Goal: Use online tool/utility: Utilize a website feature to perform a specific function

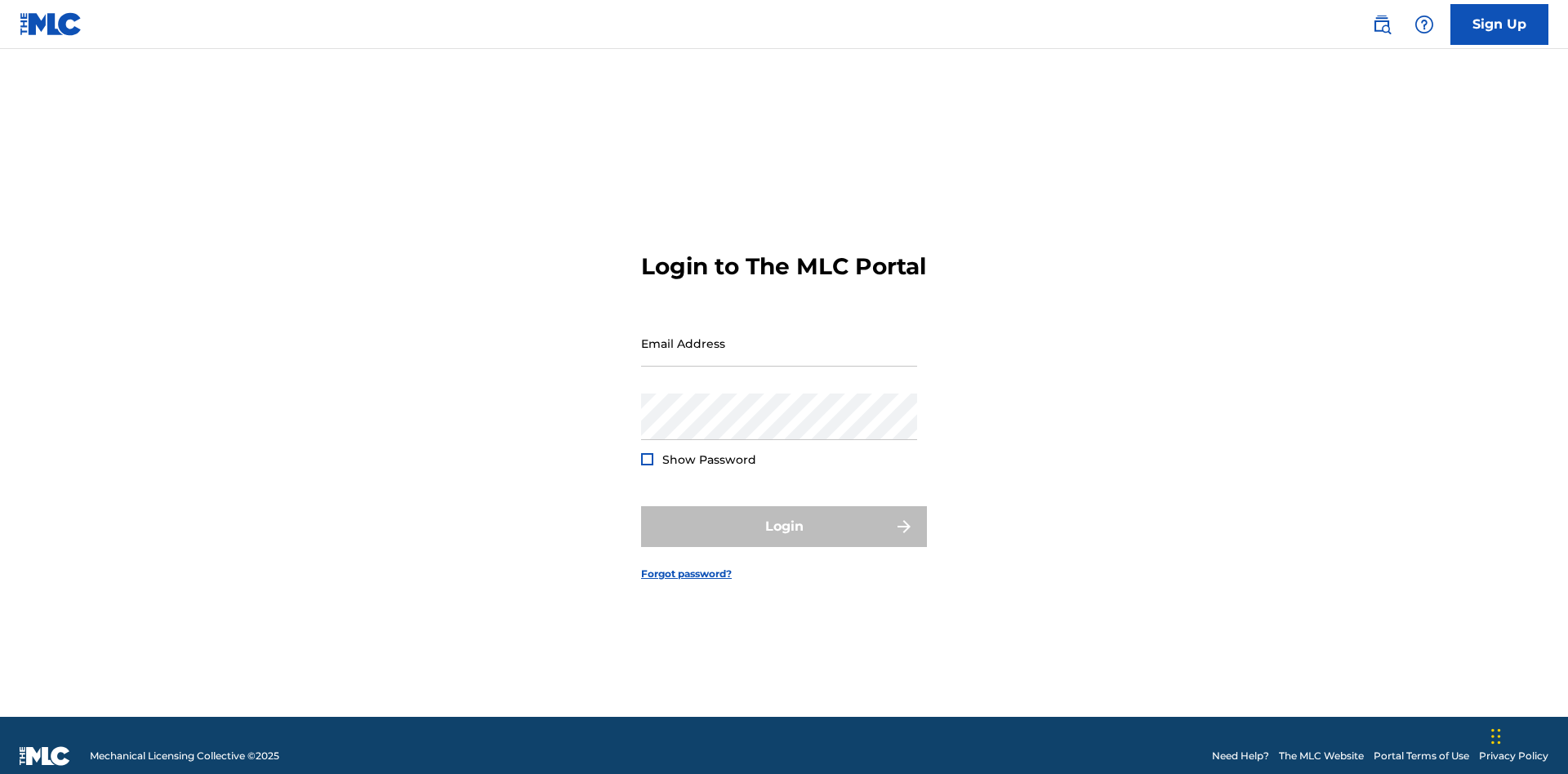
scroll to position [21, 0]
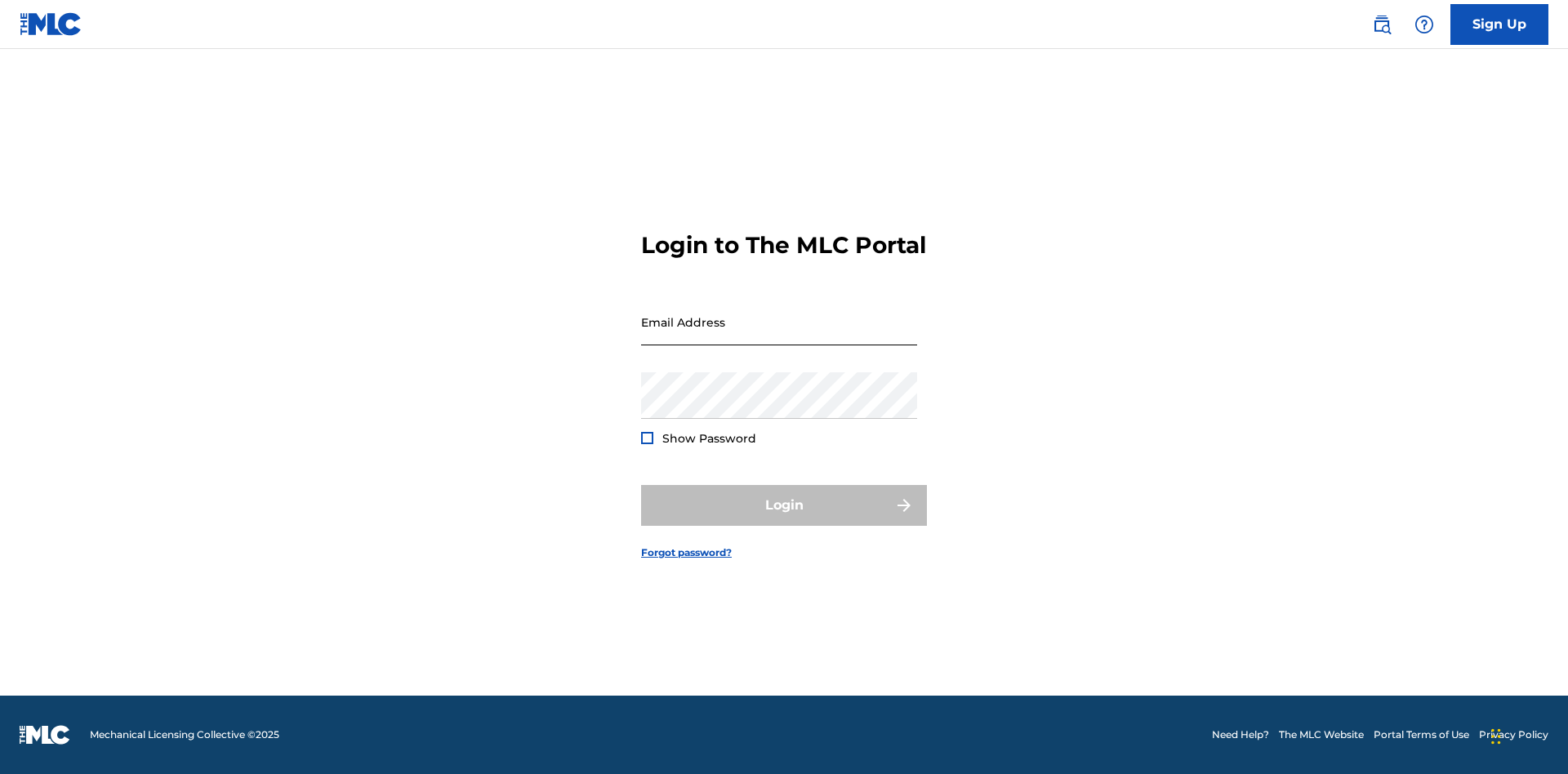
click at [779, 335] on input "Email Address" at bounding box center [779, 322] width 276 height 47
type input "[PERSON_NAME][EMAIL_ADDRESS][PERSON_NAME][DOMAIN_NAME]"
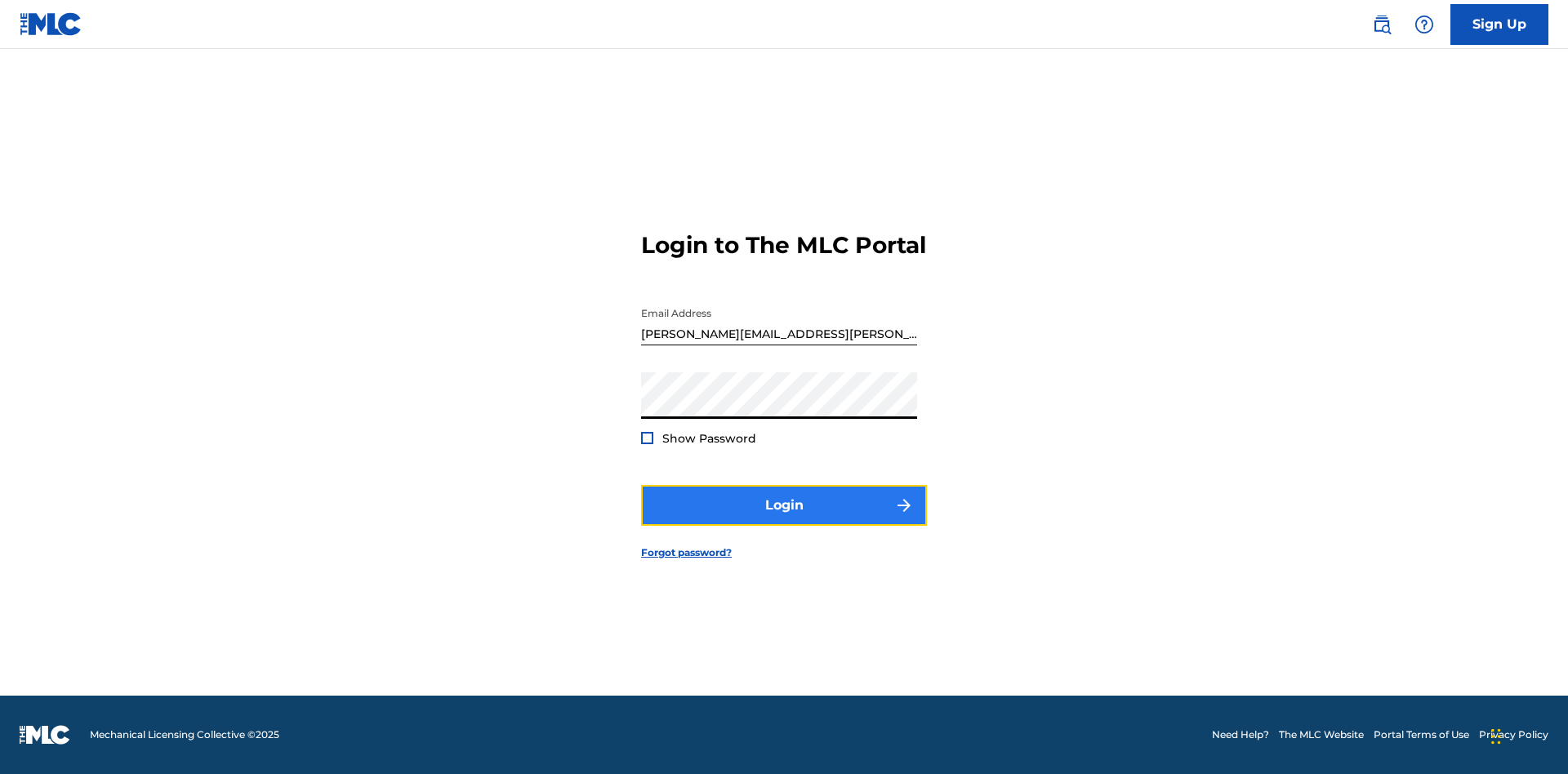
click at [784, 519] on button "Login" at bounding box center [784, 505] width 286 height 41
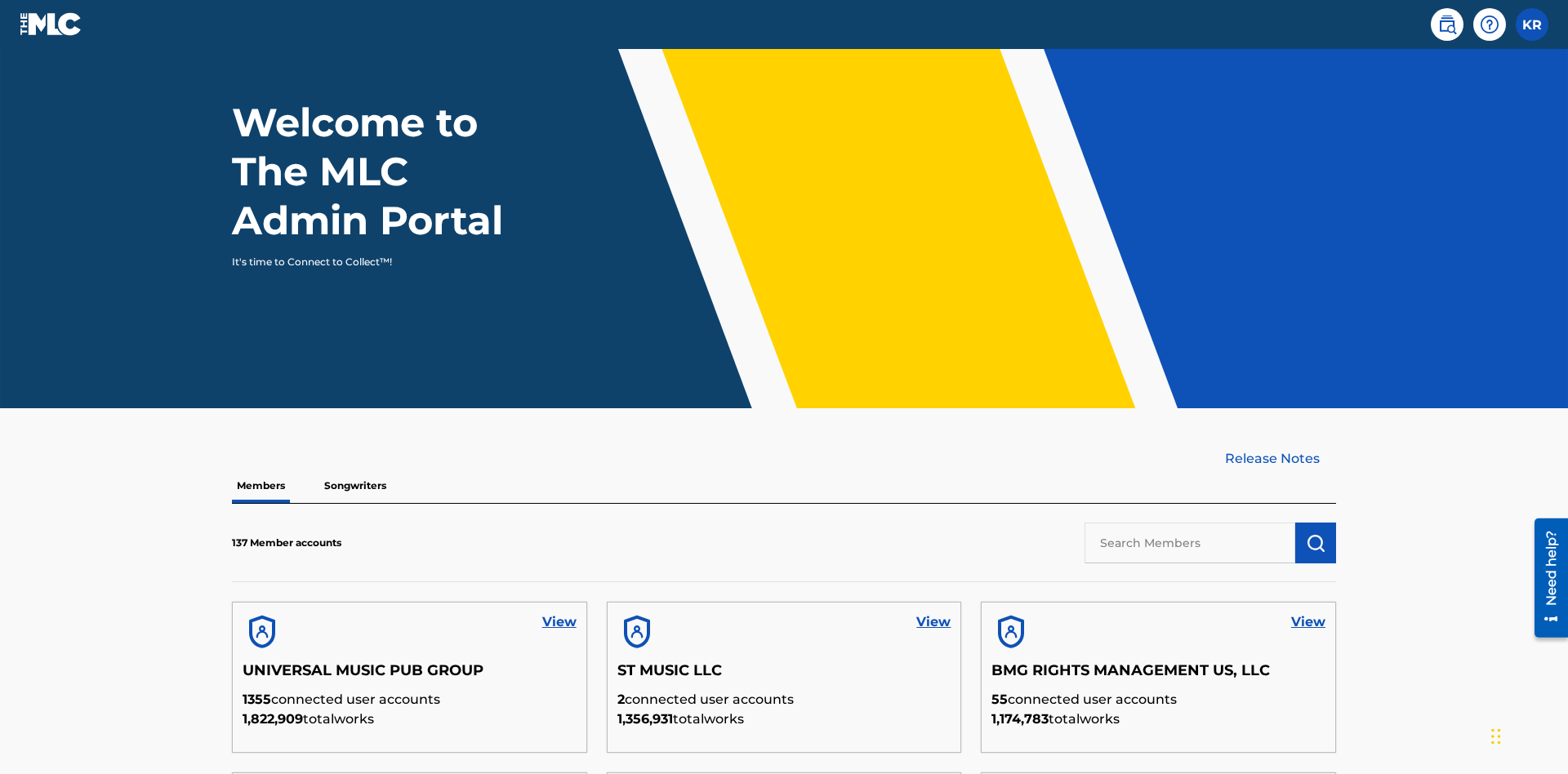
scroll to position [494, 0]
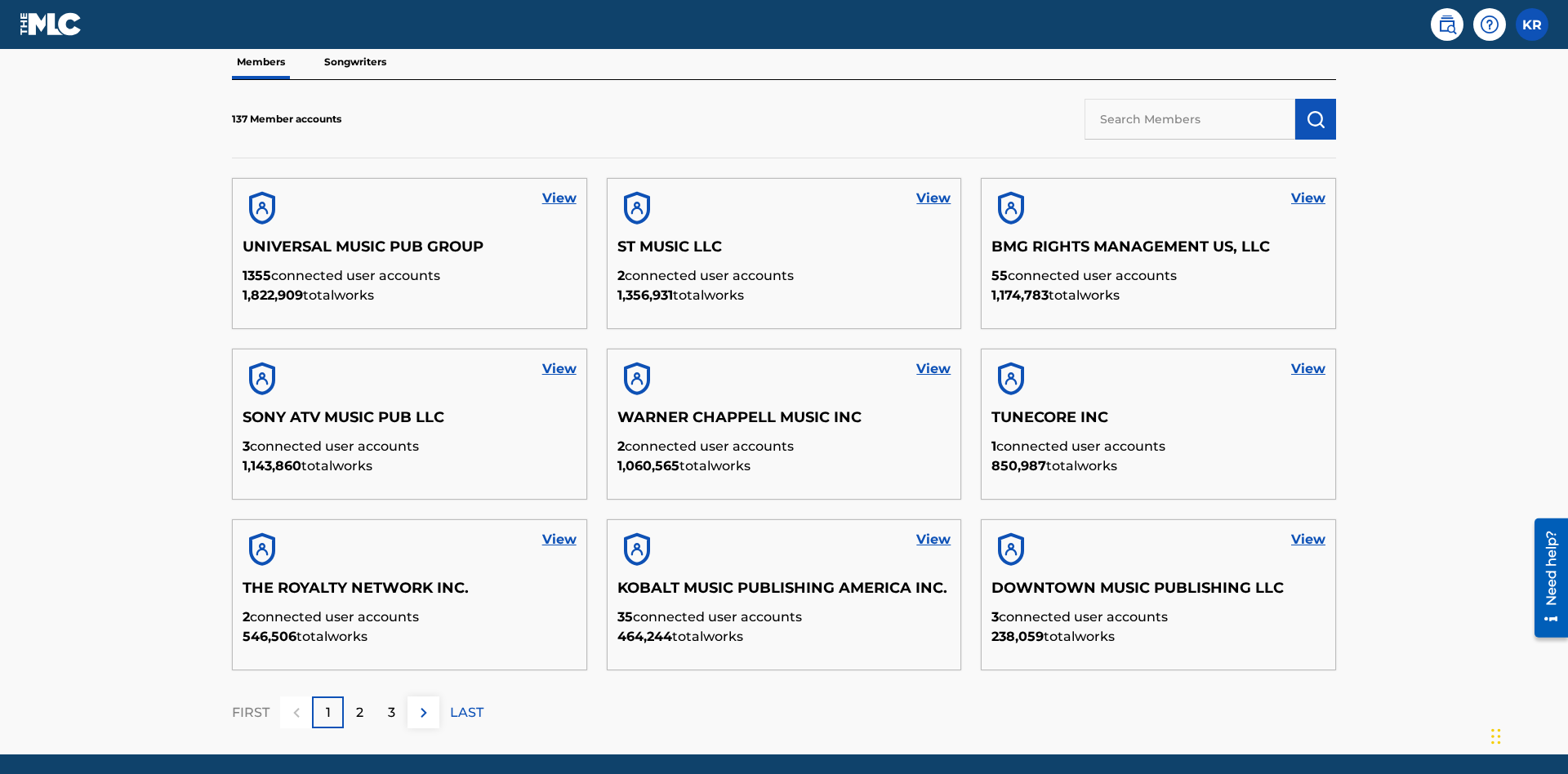
click at [1190, 118] on input "text" at bounding box center [1190, 119] width 211 height 41
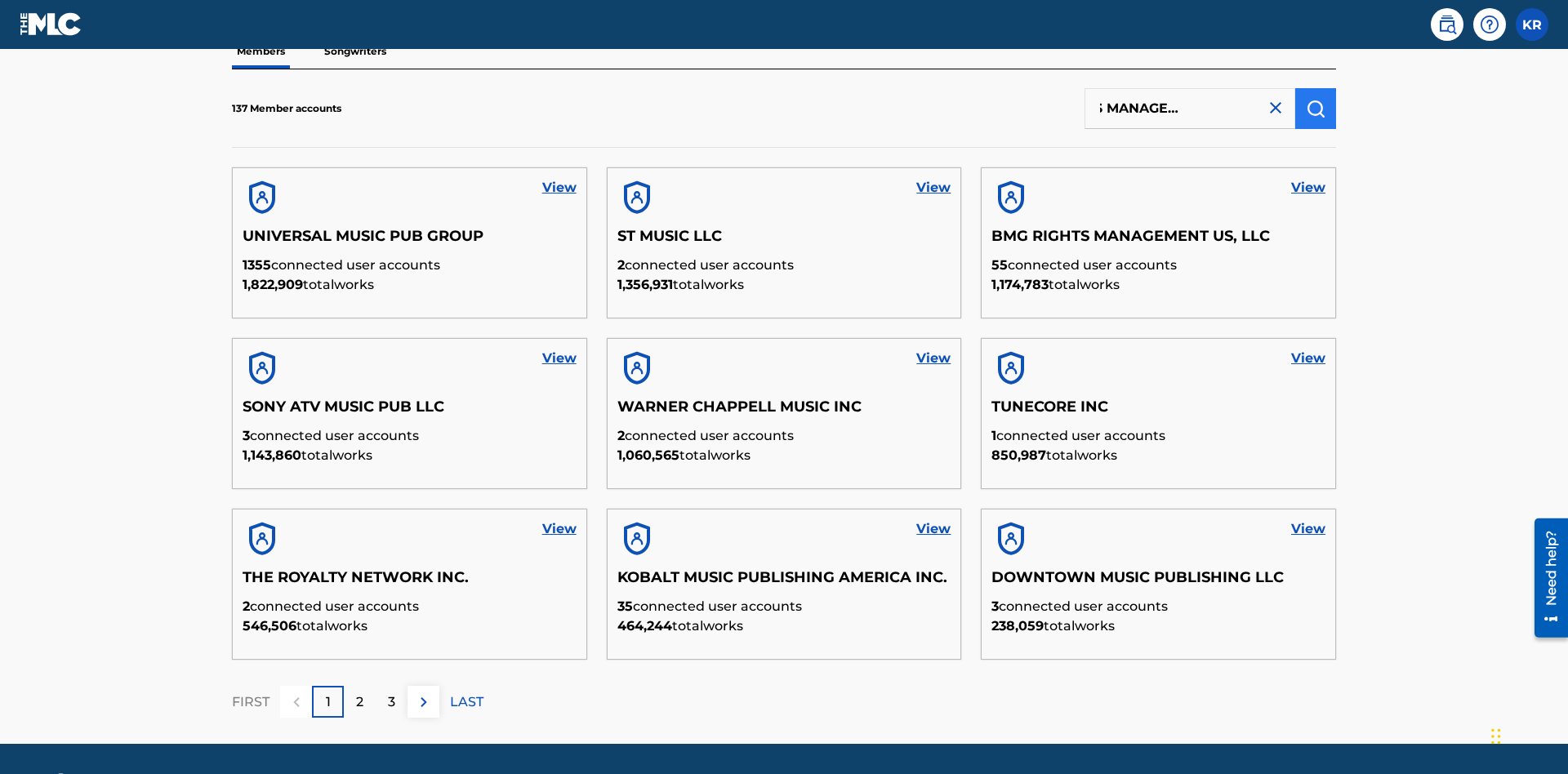
type input "BMG RIGHTS MANAGEMENT US, LLC"
click at [1316, 108] on img "submit" at bounding box center [1315, 109] width 20 height 20
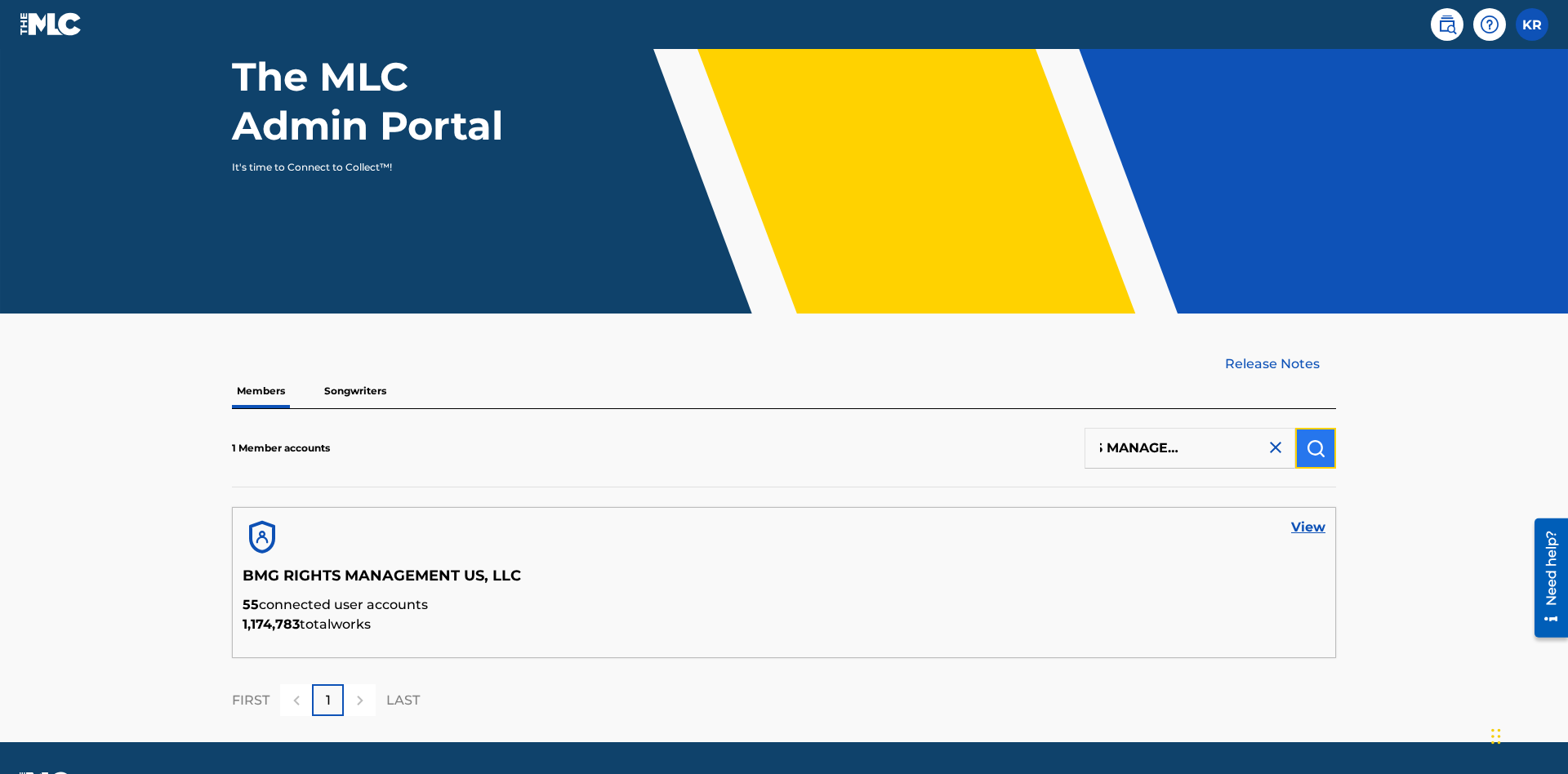
scroll to position [212, 0]
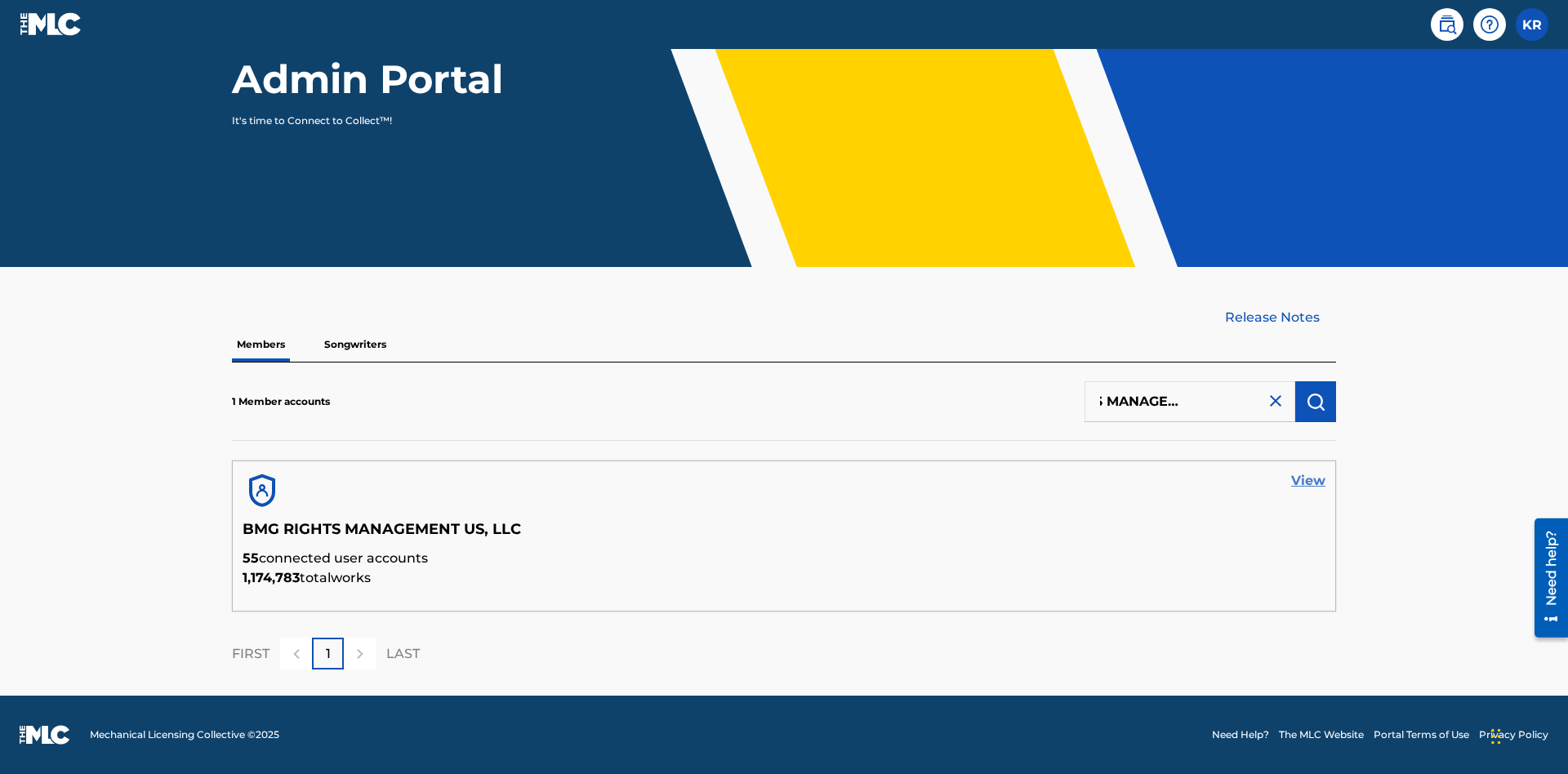
click at [1308, 481] on link "View" at bounding box center [1307, 480] width 34 height 20
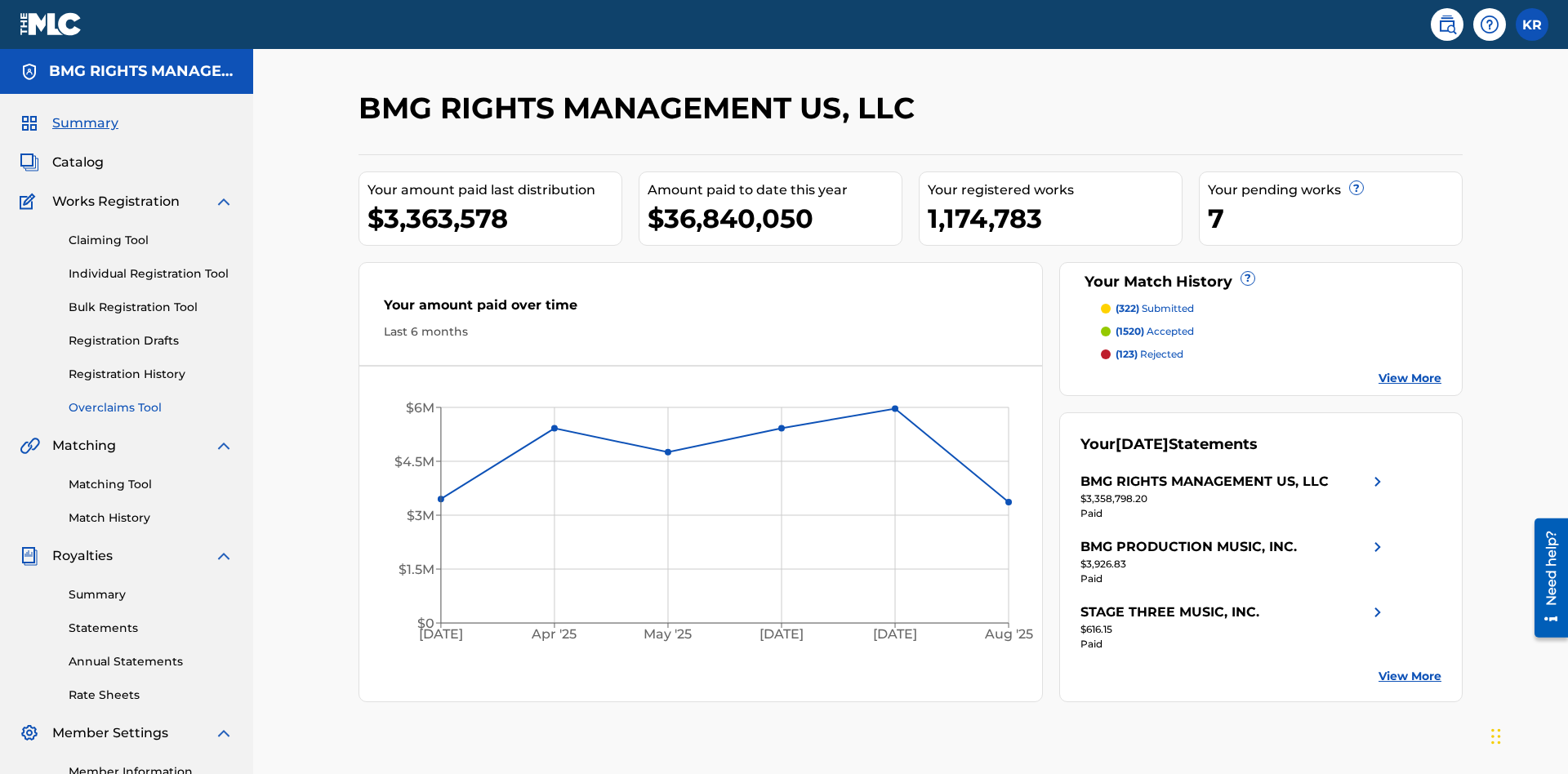
click at [151, 400] on link "Overclaims Tool" at bounding box center [151, 408] width 165 height 17
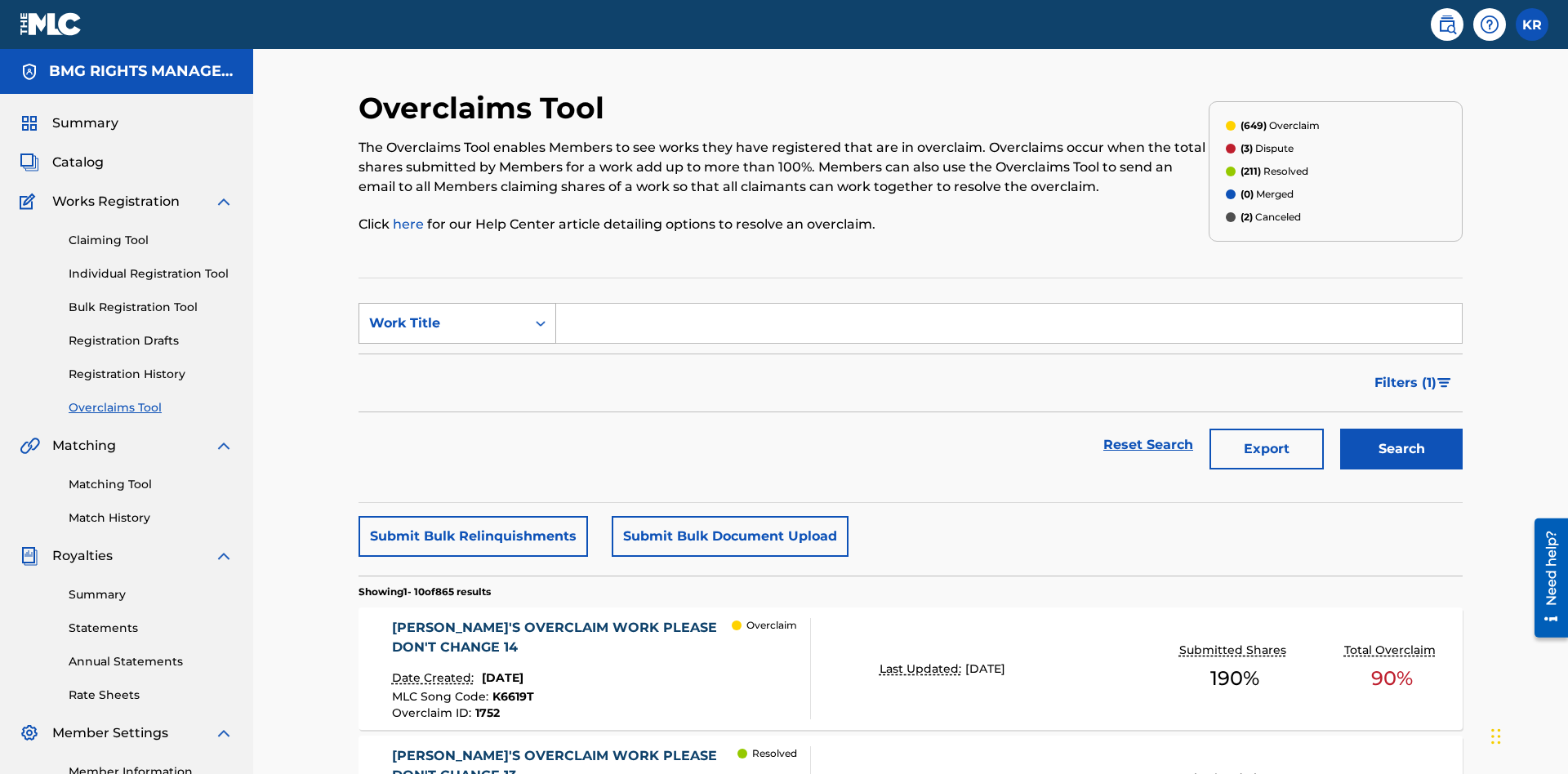
click at [443, 314] on div "Work Title" at bounding box center [442, 323] width 147 height 20
type input "K6619T"
click at [1401, 429] on button "Search" at bounding box center [1401, 449] width 122 height 41
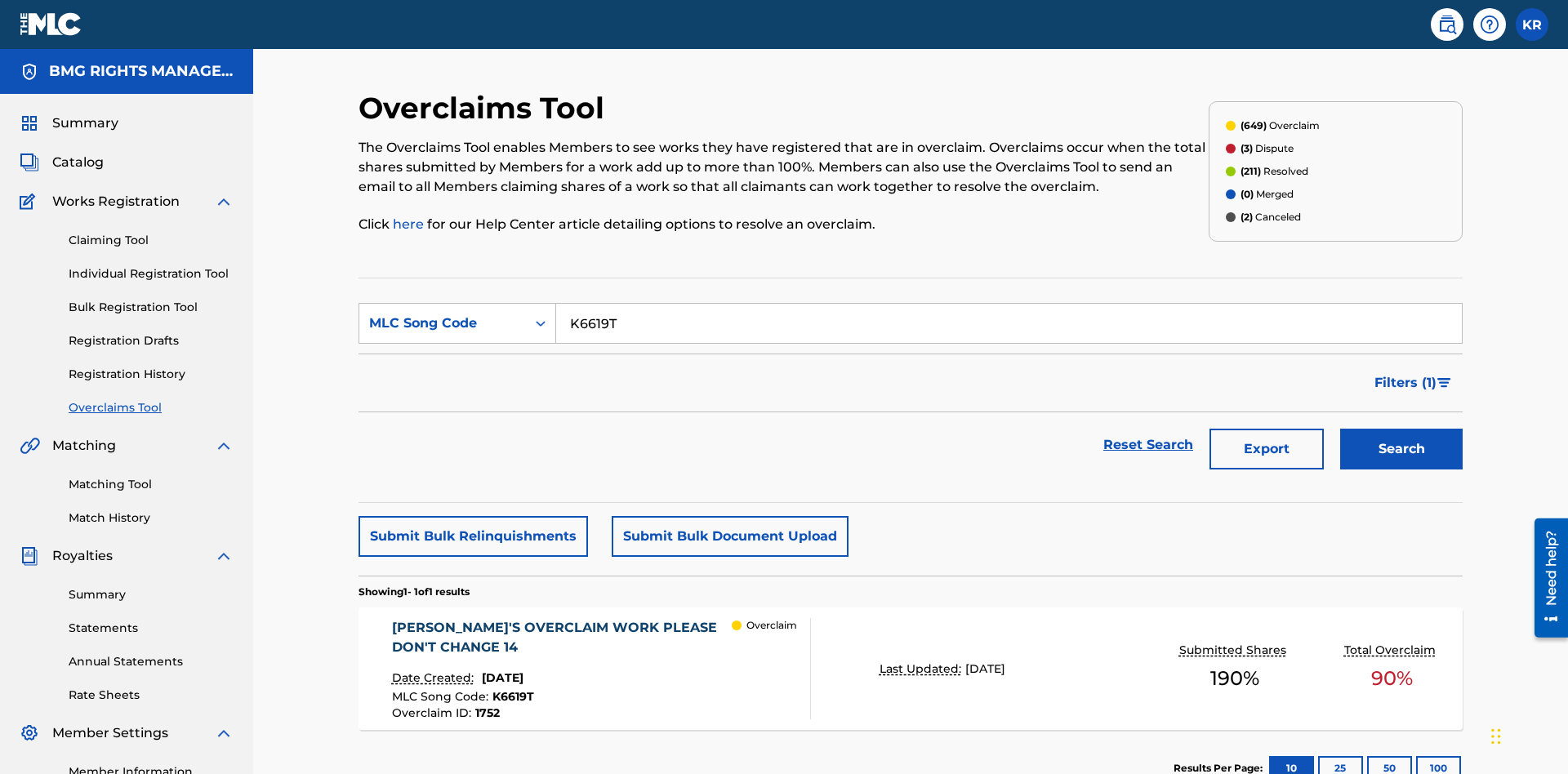
click at [486, 705] on span "1752" at bounding box center [487, 712] width 24 height 15
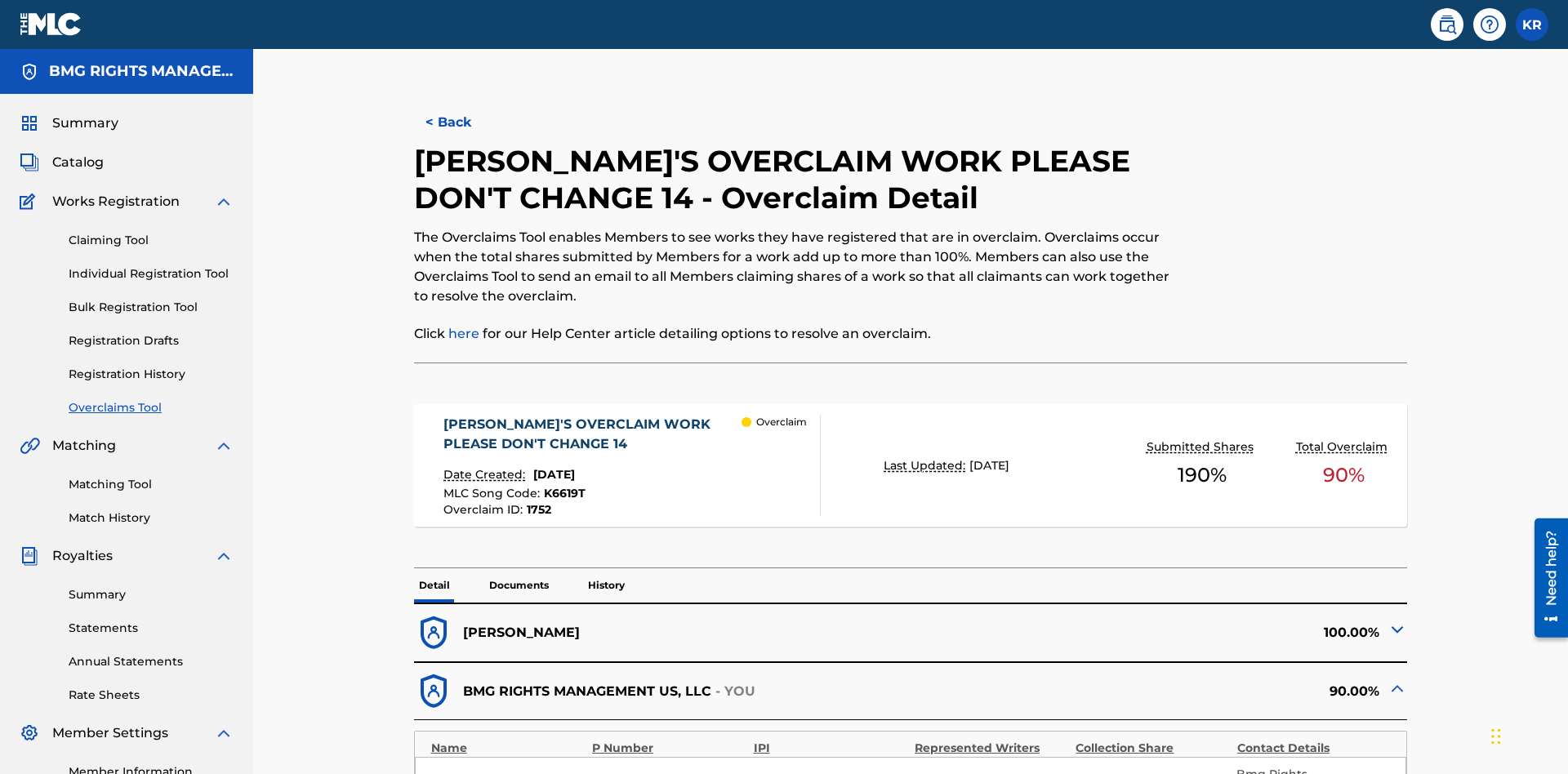
scroll to position [45, 0]
